Goal: Information Seeking & Learning: Learn about a topic

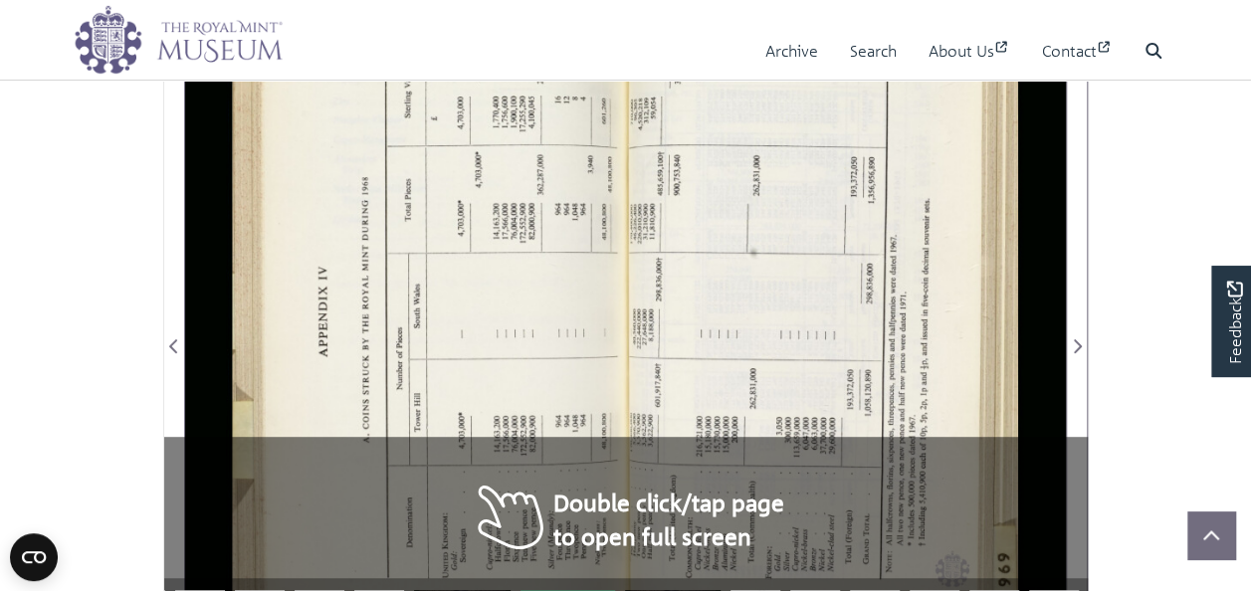
scroll to position [271, 0]
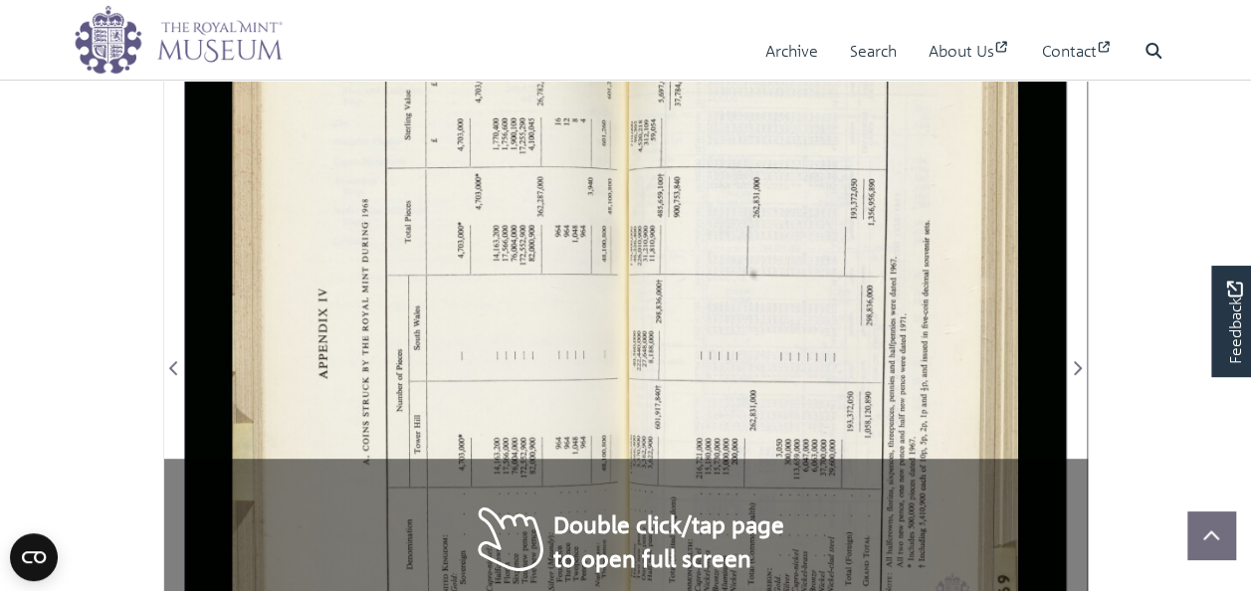
click at [594, 534] on div at bounding box center [405, 356] width 440 height 687
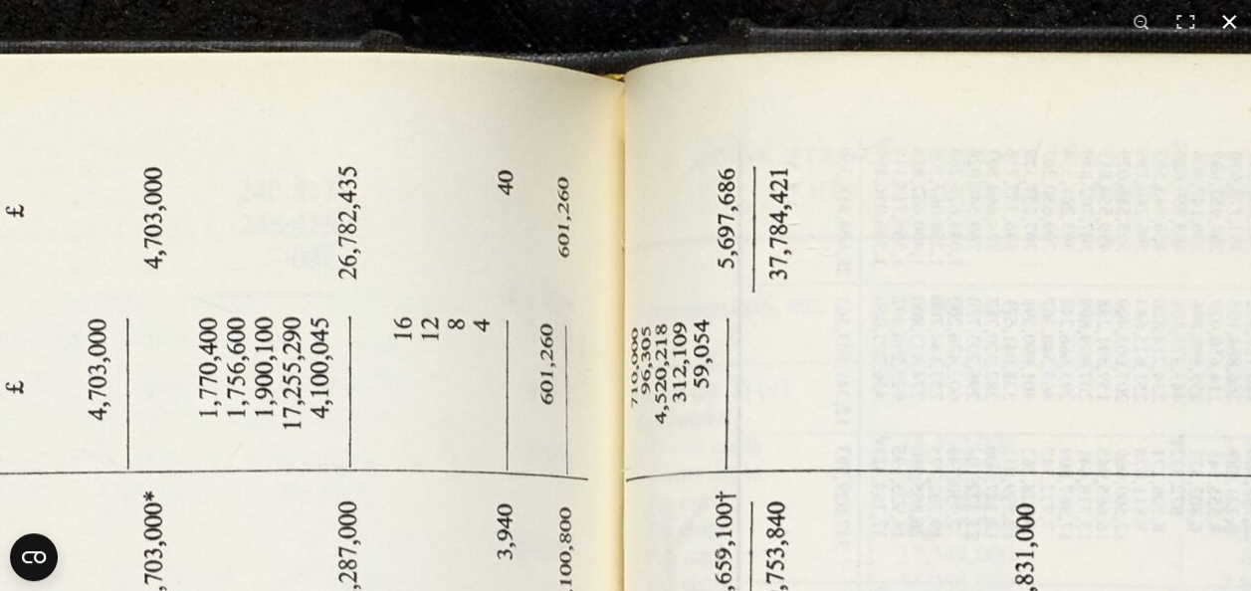
click at [1225, 32] on button at bounding box center [1229, 22] width 44 height 44
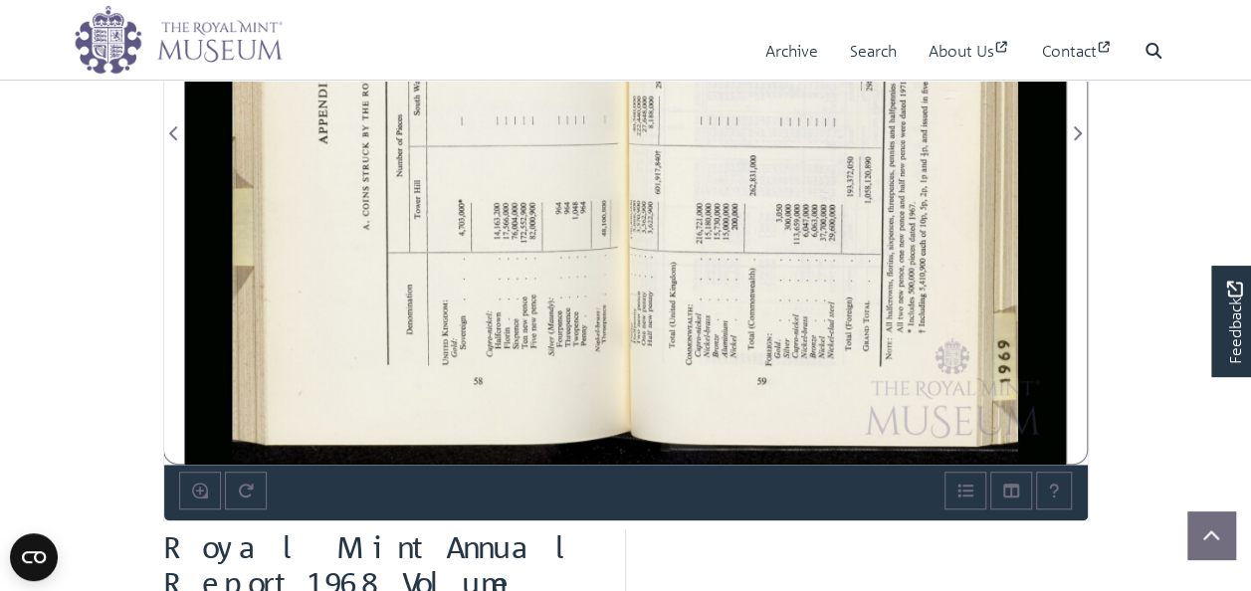
scroll to position [516, 0]
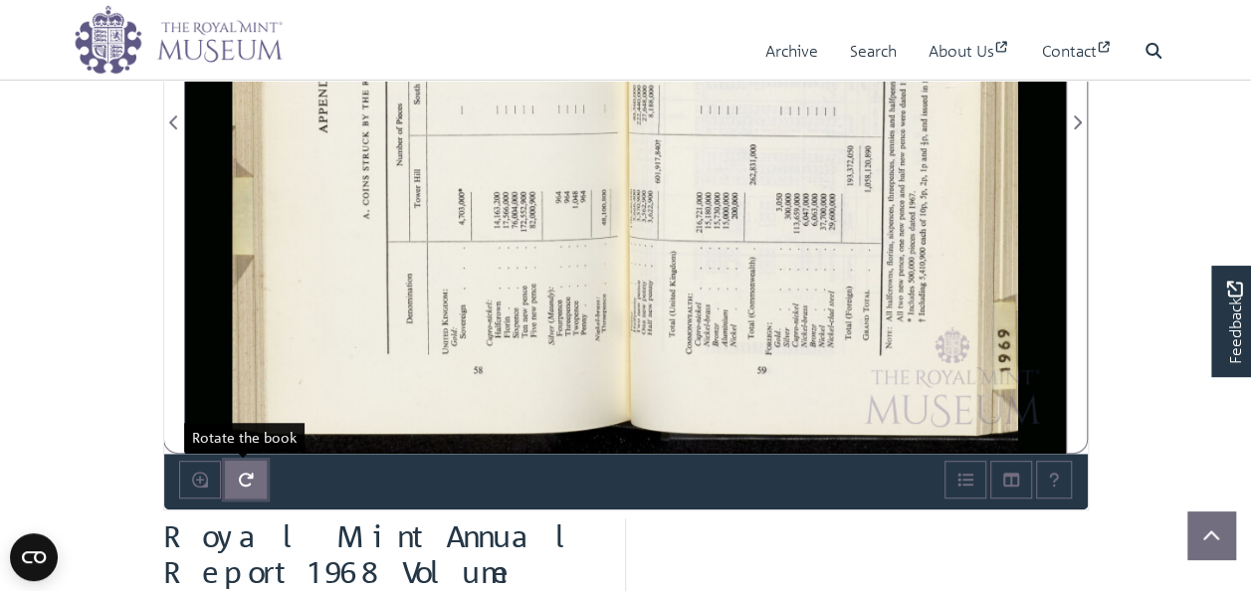
click at [244, 482] on icon "Rotate the book" at bounding box center [245, 480] width 15 height 14
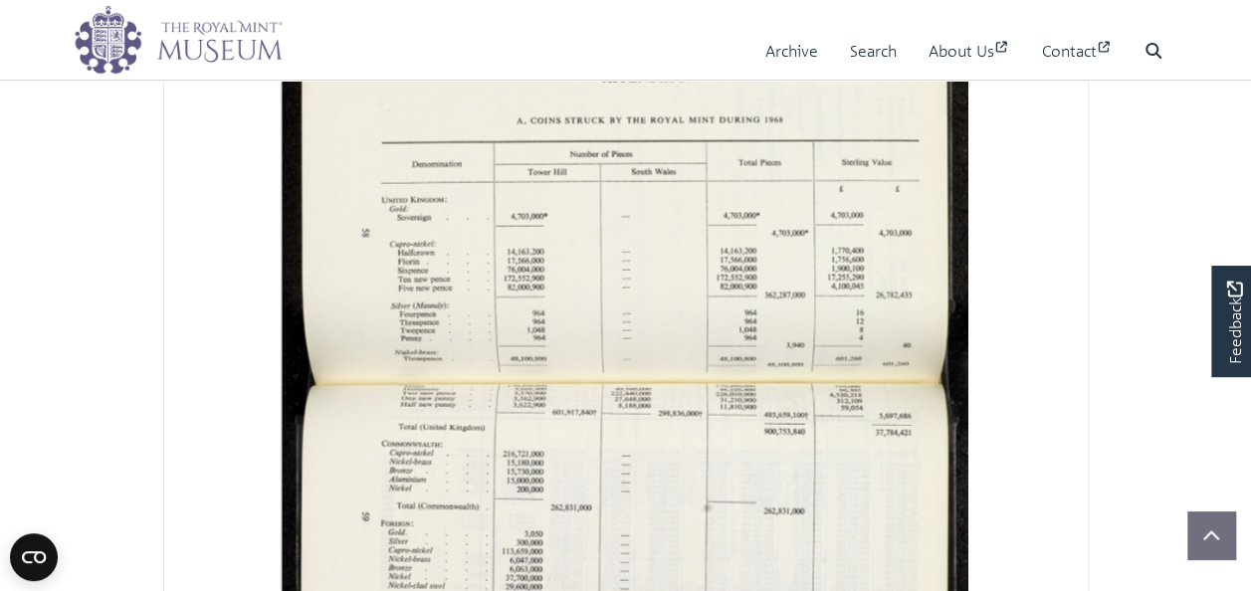
scroll to position [243, 0]
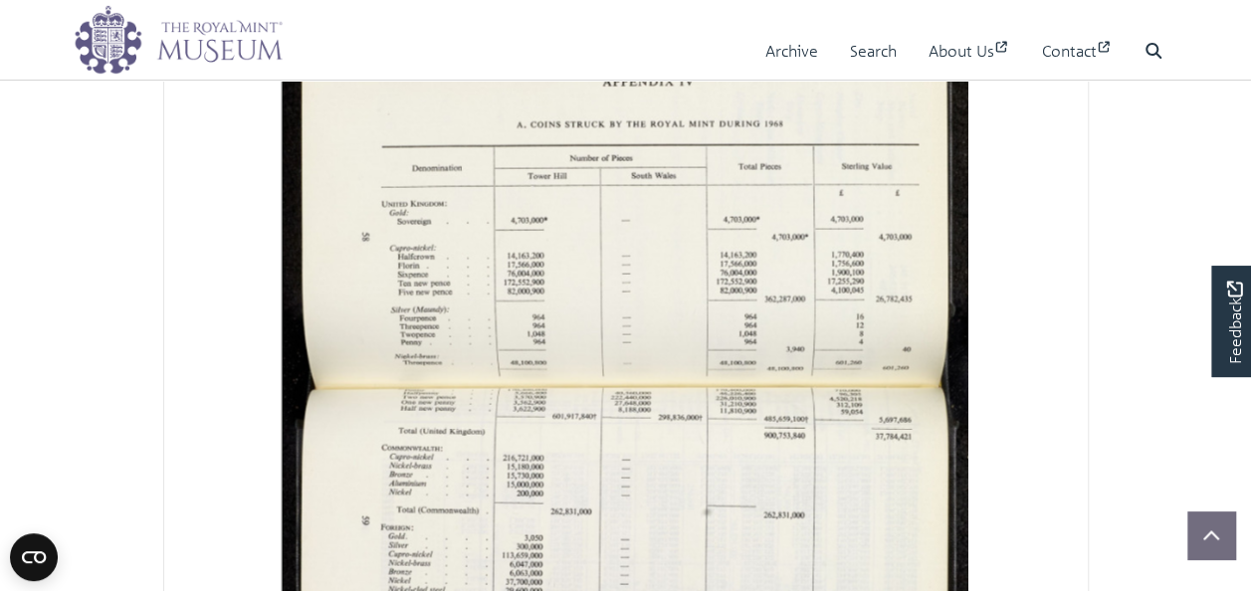
click at [653, 320] on div at bounding box center [626, 164] width 687 height 440
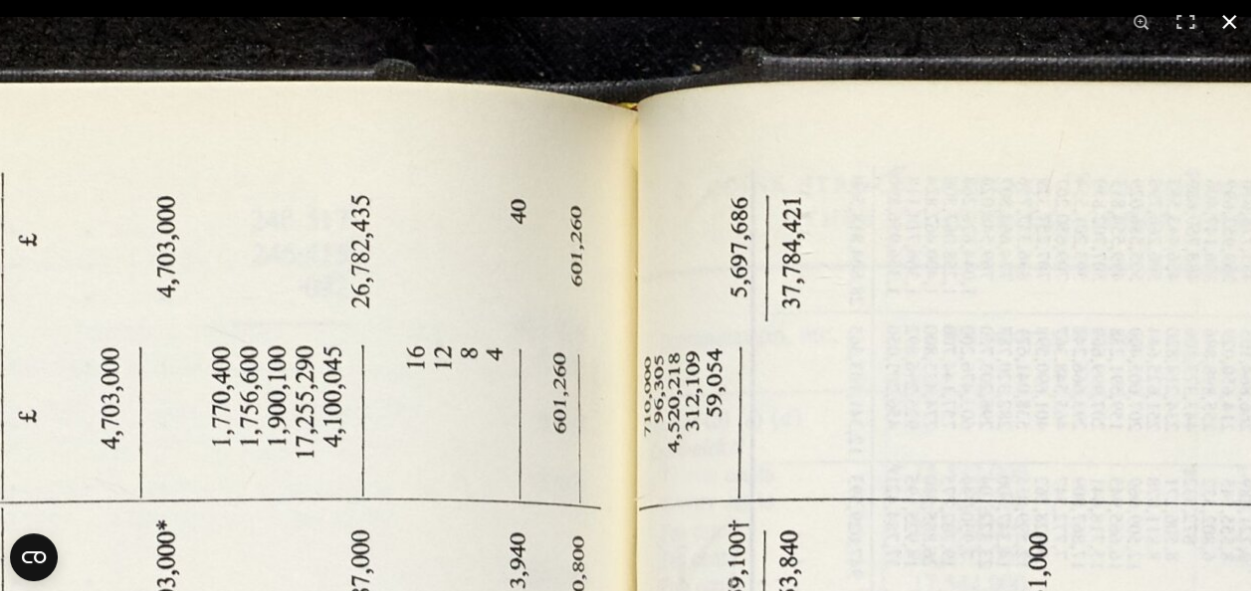
click at [1228, 18] on button at bounding box center [1229, 22] width 44 height 44
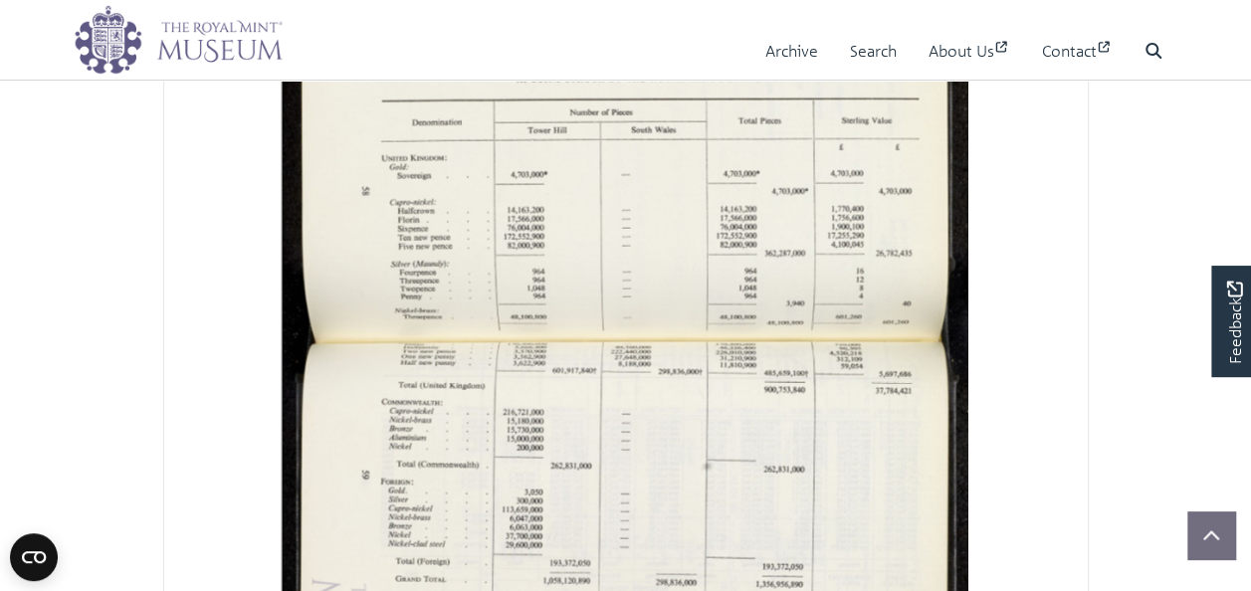
scroll to position [282, 0]
